Goal: Information Seeking & Learning: Learn about a topic

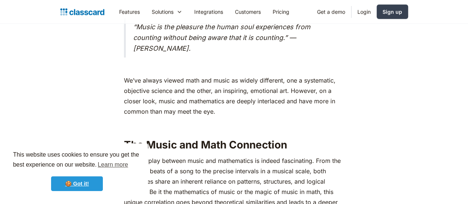
click at [77, 182] on link "🍪 Got it!" at bounding box center [77, 183] width 52 height 15
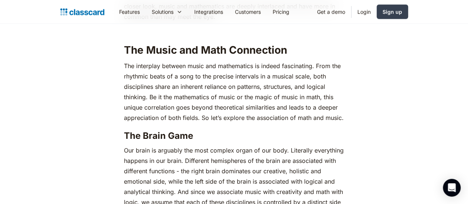
scroll to position [442, 0]
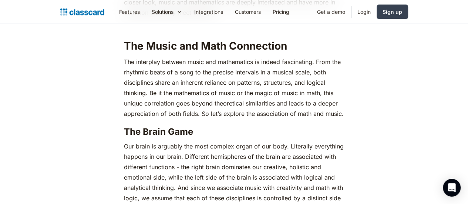
click at [124, 84] on p "The interplay between music and mathematics is indeed fascinating. From the rhy…" at bounding box center [234, 88] width 220 height 62
